Goal: Contribute content: Add original content to the website for others to see

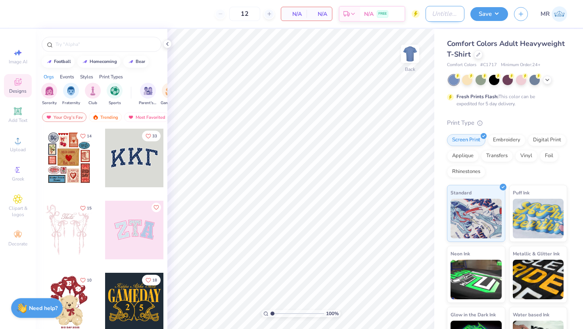
click at [432, 13] on input "Design Title" at bounding box center [444, 14] width 39 height 16
type input "Theta [PERSON_NAME] shirts"
click at [546, 83] on div at bounding box center [547, 79] width 9 height 9
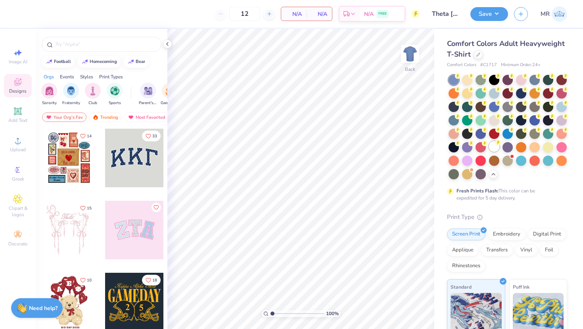
click at [490, 149] on div at bounding box center [494, 146] width 10 height 10
click at [405, 49] on img at bounding box center [410, 54] width 32 height 32
click at [19, 151] on span "Upload" at bounding box center [18, 150] width 16 height 6
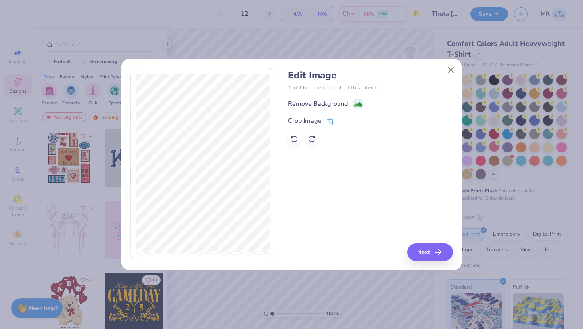
click at [331, 113] on div "Remove Background Crop Image" at bounding box center [370, 122] width 164 height 46
click at [330, 110] on div "Remove Background Crop Image" at bounding box center [370, 122] width 164 height 46
click at [321, 100] on div "Remove Background" at bounding box center [318, 105] width 60 height 10
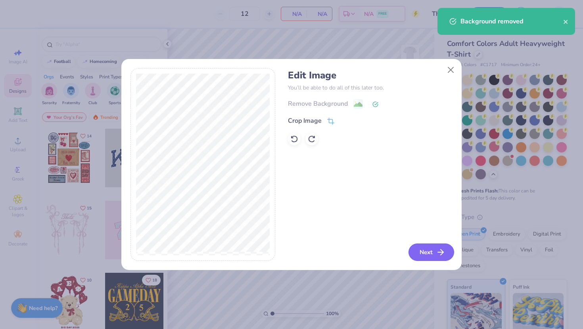
click at [432, 258] on button "Next" at bounding box center [431, 252] width 46 height 17
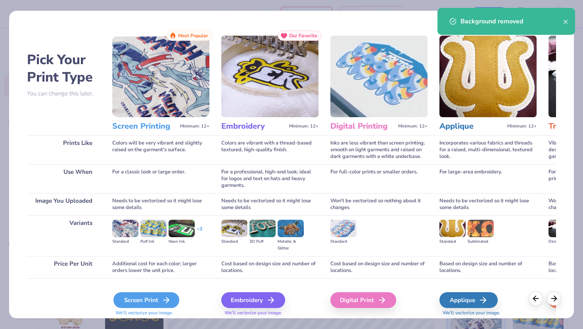
click at [153, 297] on div "Screen Print" at bounding box center [146, 300] width 66 height 16
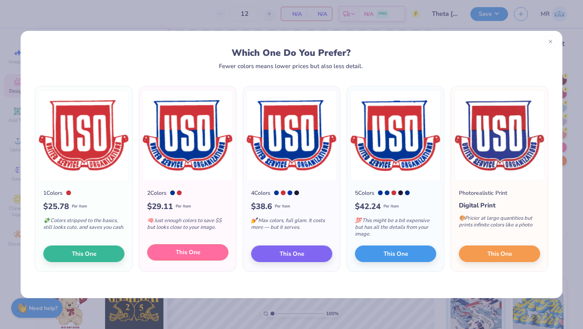
click at [174, 252] on button "This One" at bounding box center [187, 253] width 81 height 17
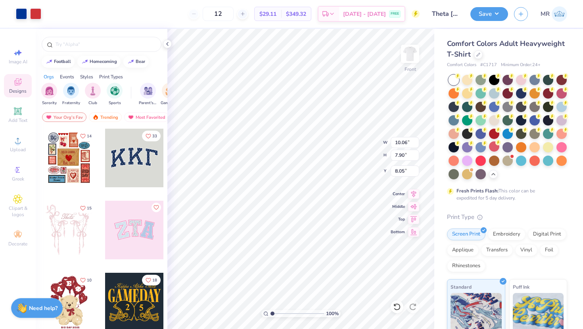
type input "10.06"
type input "7.90"
type input "8.05"
type input "14.14"
type input "11.11"
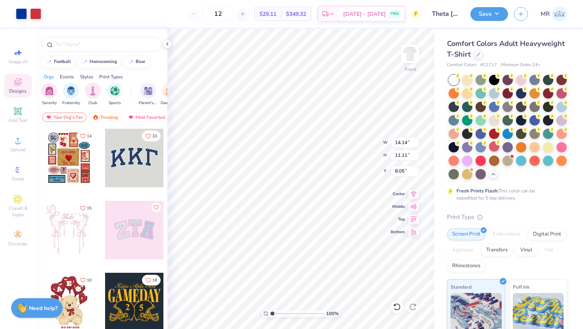
type input "5.06"
click at [22, 118] on span "Add Text" at bounding box center [17, 120] width 19 height 6
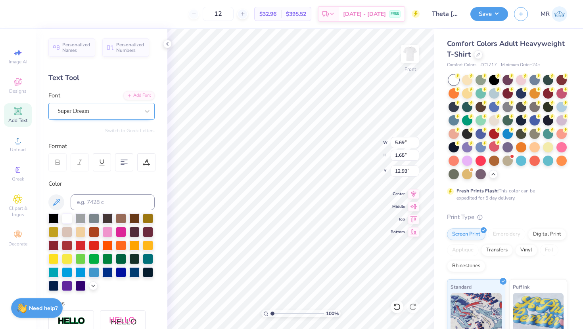
click at [112, 108] on div "Super Dream" at bounding box center [98, 111] width 83 height 12
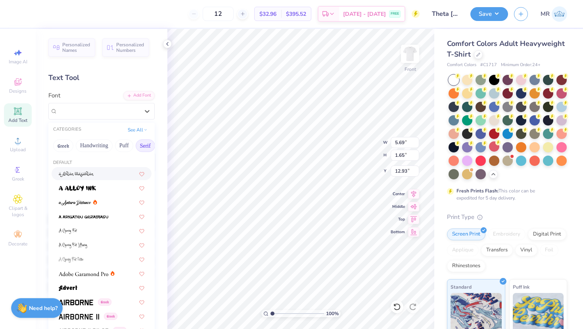
click at [140, 144] on button "Serif" at bounding box center [145, 145] width 19 height 13
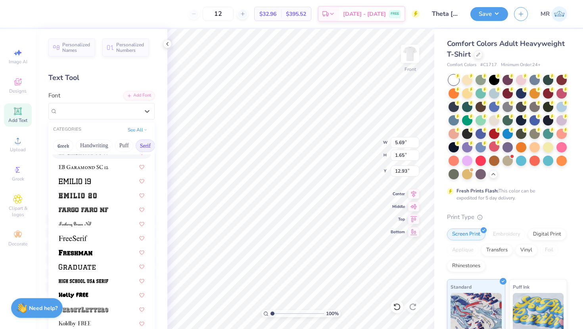
scroll to position [610, 0]
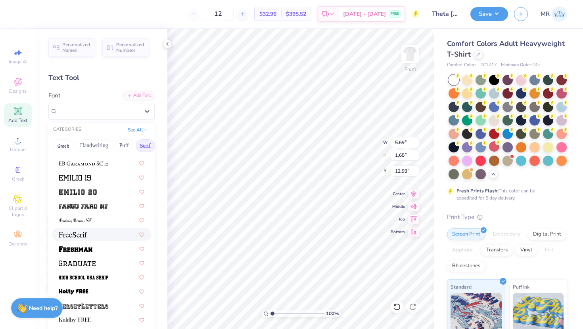
click at [96, 233] on div at bounding box center [102, 234] width 86 height 8
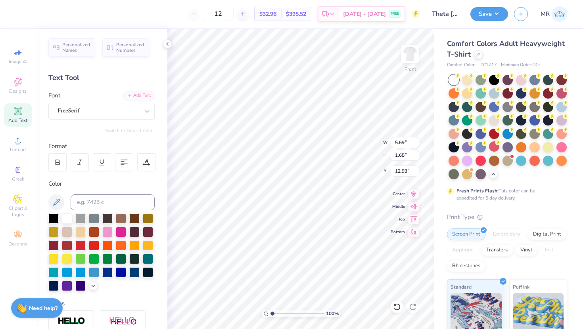
type input "5.80"
type input "1.56"
type input "12.97"
type textarea "Theta Chi"
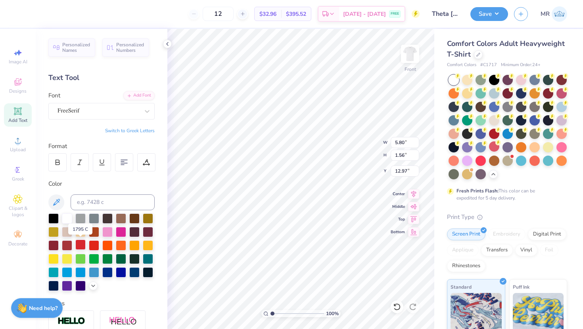
click at [80, 246] on div at bounding box center [80, 245] width 10 height 10
type input "16.40"
click at [483, 15] on button "Save" at bounding box center [489, 13] width 38 height 14
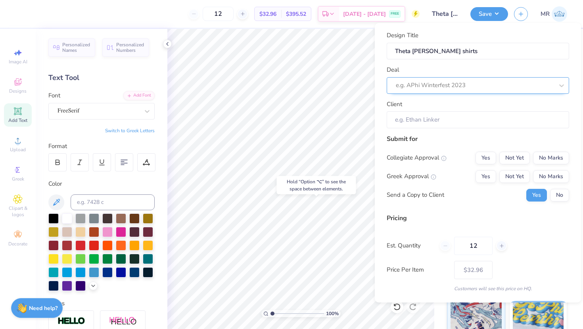
click at [430, 90] on div at bounding box center [474, 85] width 158 height 11
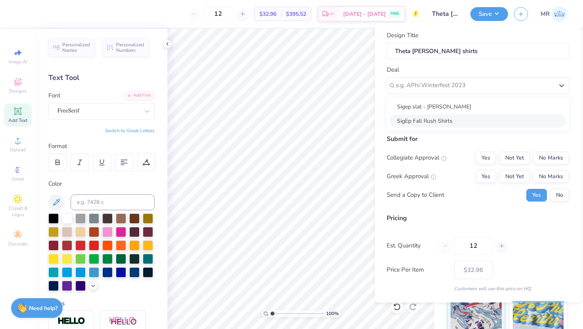
click at [428, 120] on div "SigEp Fall Rush Shirts" at bounding box center [478, 121] width 176 height 13
type input "[PERSON_NAME]"
click at [428, 120] on input "[PERSON_NAME]" at bounding box center [477, 119] width 182 height 17
click at [463, 143] on div "Submit for" at bounding box center [477, 139] width 182 height 10
click at [553, 189] on button "No" at bounding box center [559, 195] width 19 height 13
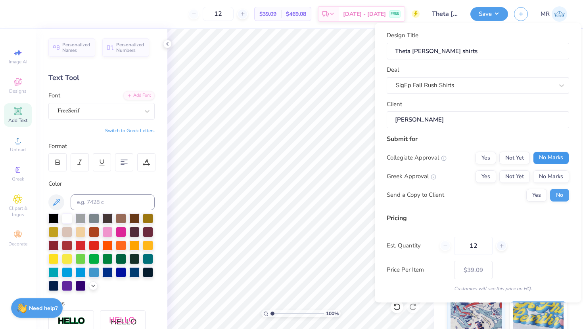
click at [549, 154] on button "No Marks" at bounding box center [551, 158] width 36 height 13
click at [509, 177] on button "Not Yet" at bounding box center [514, 176] width 31 height 13
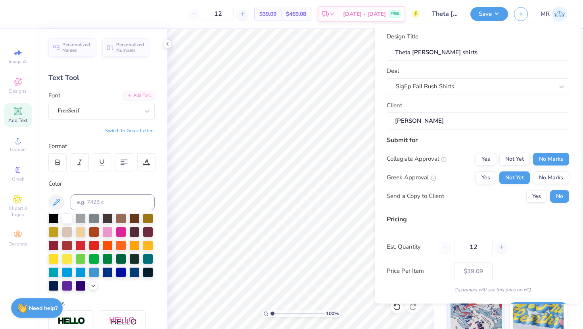
scroll to position [22, 0]
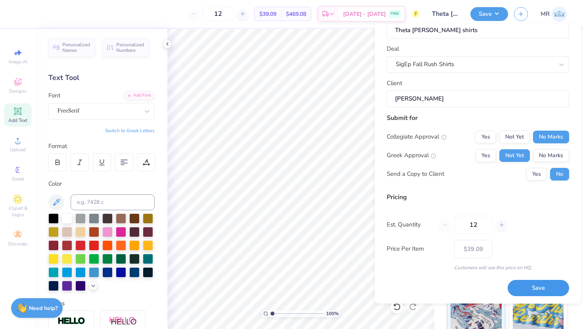
click at [532, 285] on button "Save" at bounding box center [537, 288] width 61 height 16
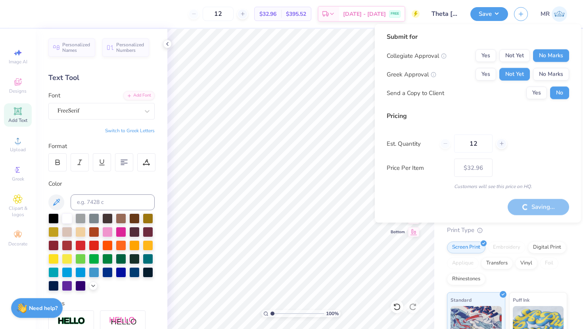
type input "– –"
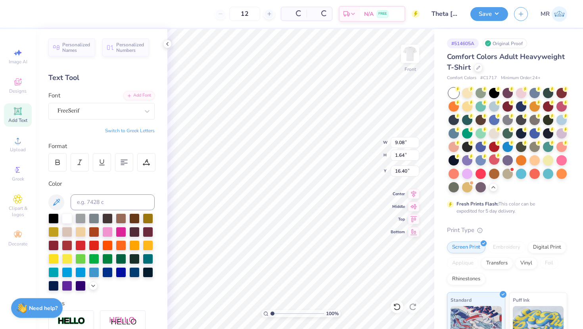
click at [565, 21] on div "Design Saved" at bounding box center [506, 24] width 141 height 36
click at [569, 39] on div "# 514605A Original Proof Comfort Colors Adult Heavyweight T-Shirt Comfort Color…" at bounding box center [508, 250] width 149 height 443
